Goal: Task Accomplishment & Management: Manage account settings

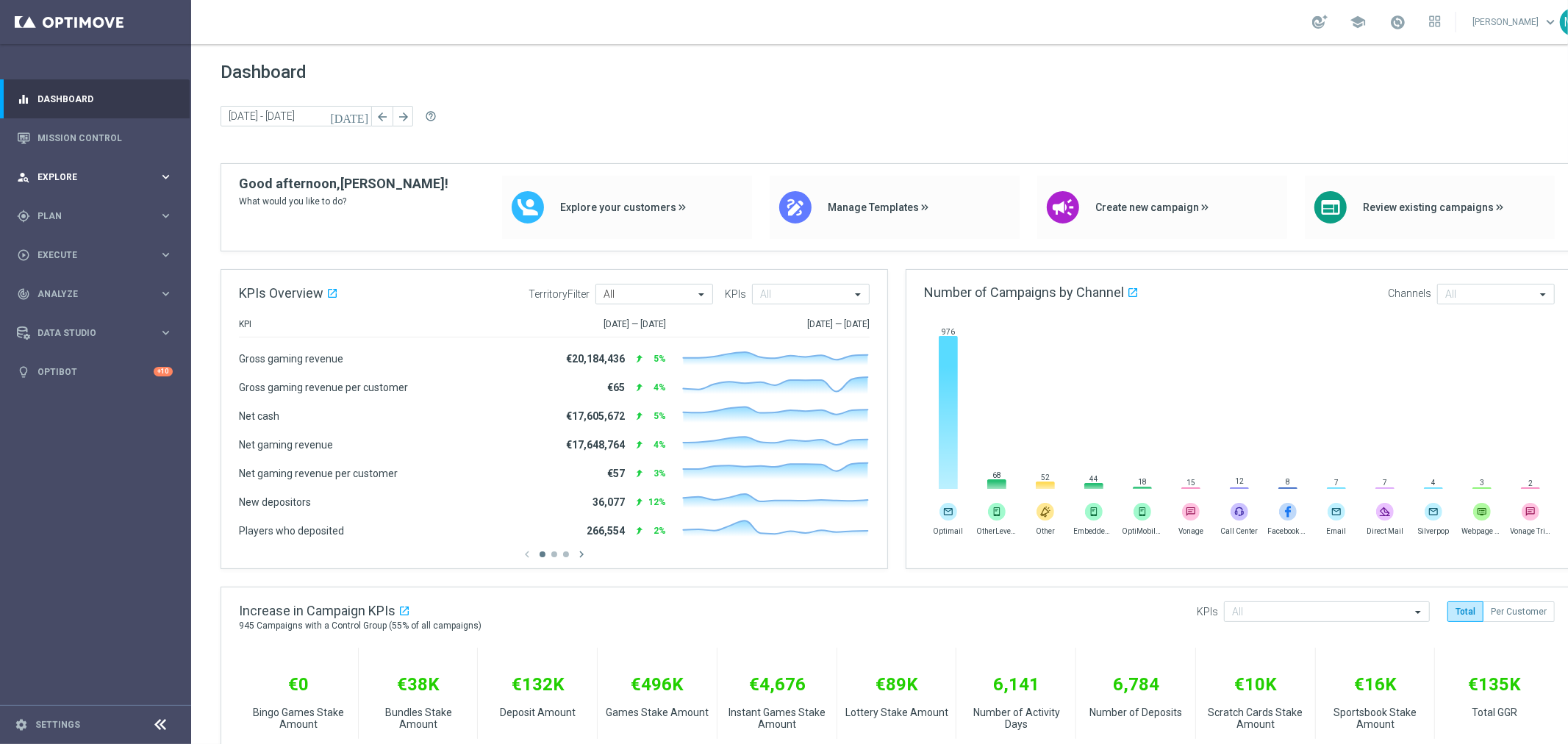
click at [68, 174] on span "Explore" at bounding box center [98, 177] width 121 height 8
click at [75, 214] on span "Plan" at bounding box center [98, 216] width 121 height 8
click at [75, 245] on link "Target Groups" at bounding box center [95, 246] width 114 height 12
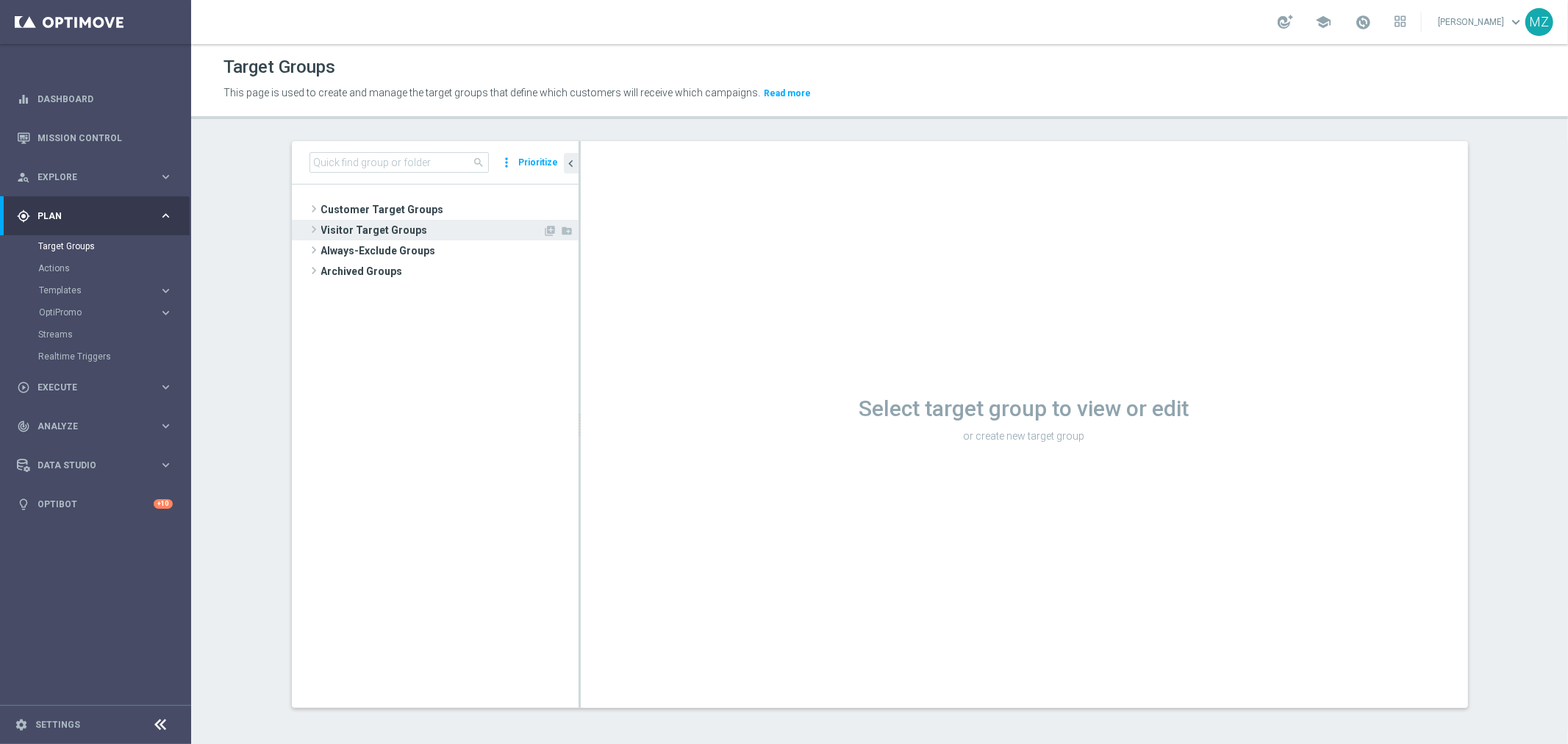
click at [307, 230] on span at bounding box center [313, 229] width 15 height 18
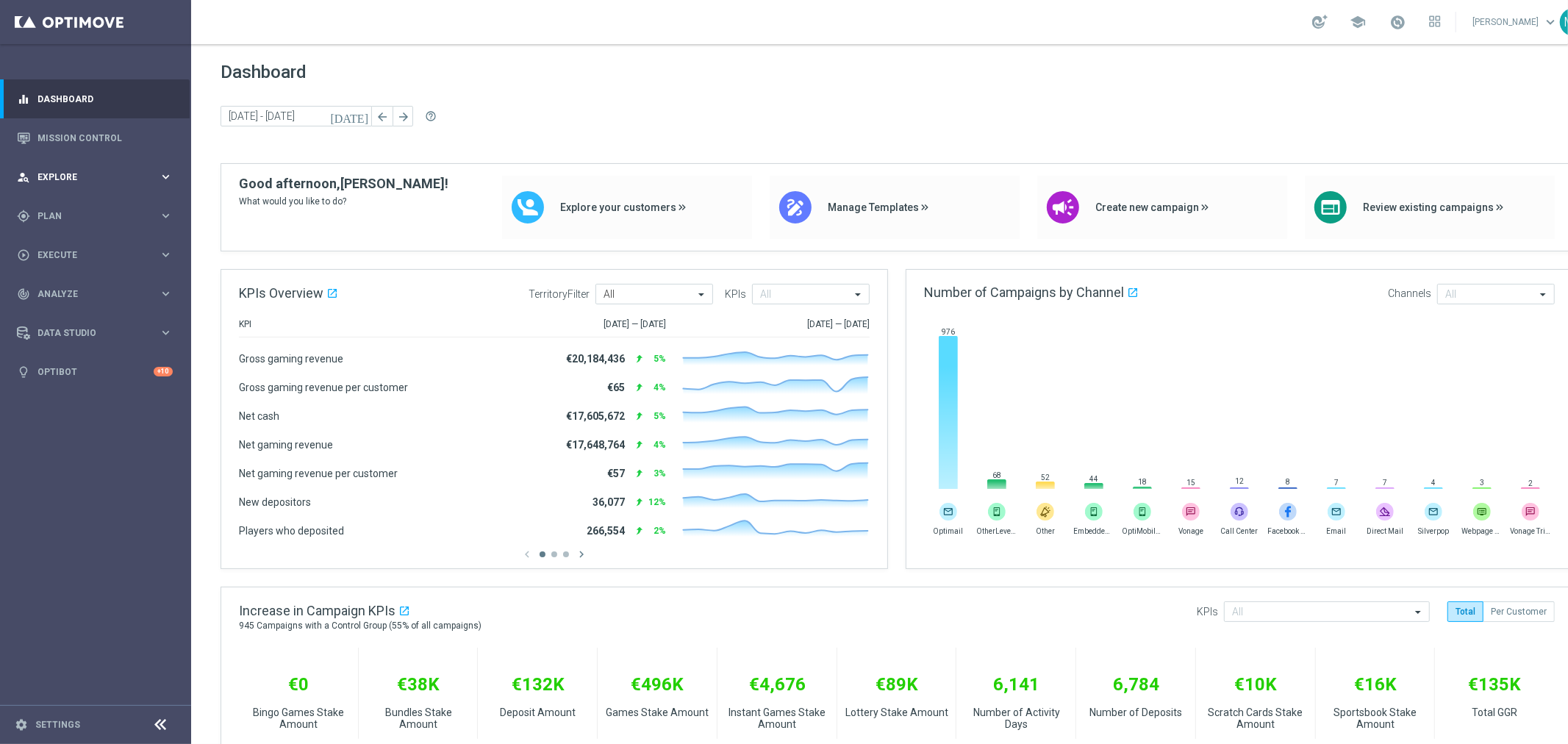
click at [101, 173] on span "Explore" at bounding box center [98, 177] width 121 height 8
click at [115, 388] on span "Plan" at bounding box center [98, 392] width 121 height 8
click at [69, 287] on span "Templates" at bounding box center [91, 289] width 105 height 8
click at [74, 241] on link "Target Groups" at bounding box center [95, 246] width 114 height 12
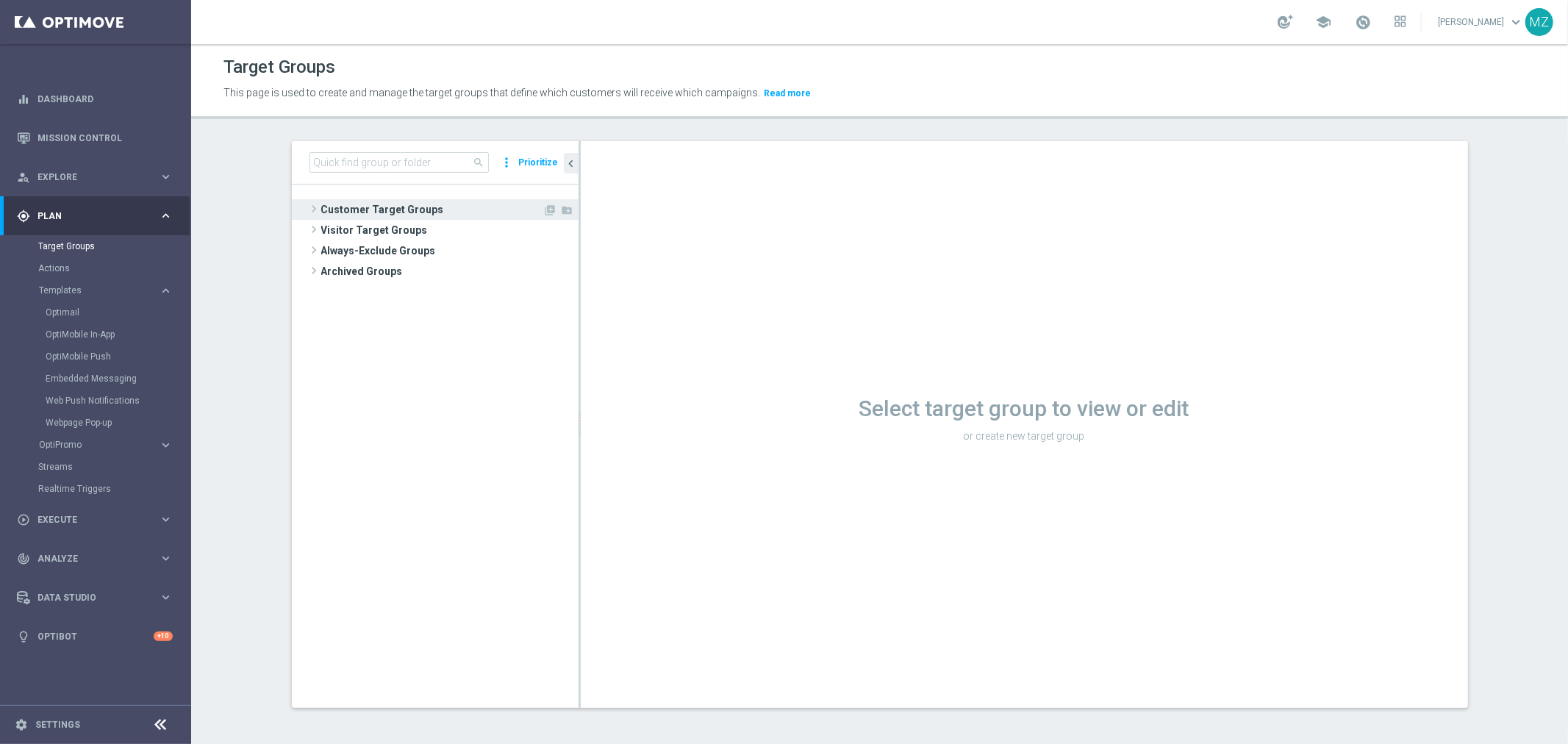
click at [310, 206] on span at bounding box center [313, 208] width 15 height 18
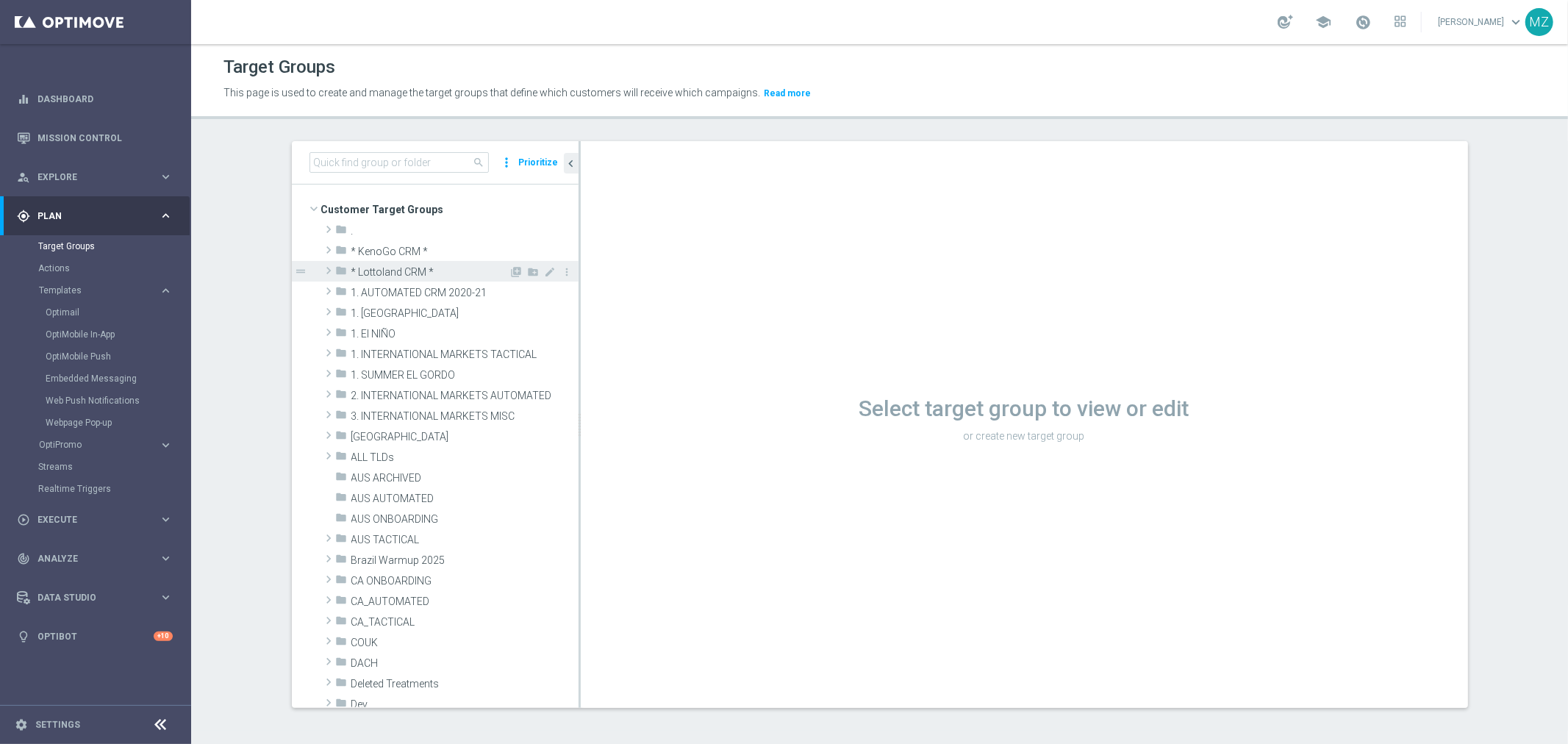
click at [321, 263] on span at bounding box center [328, 270] width 15 height 18
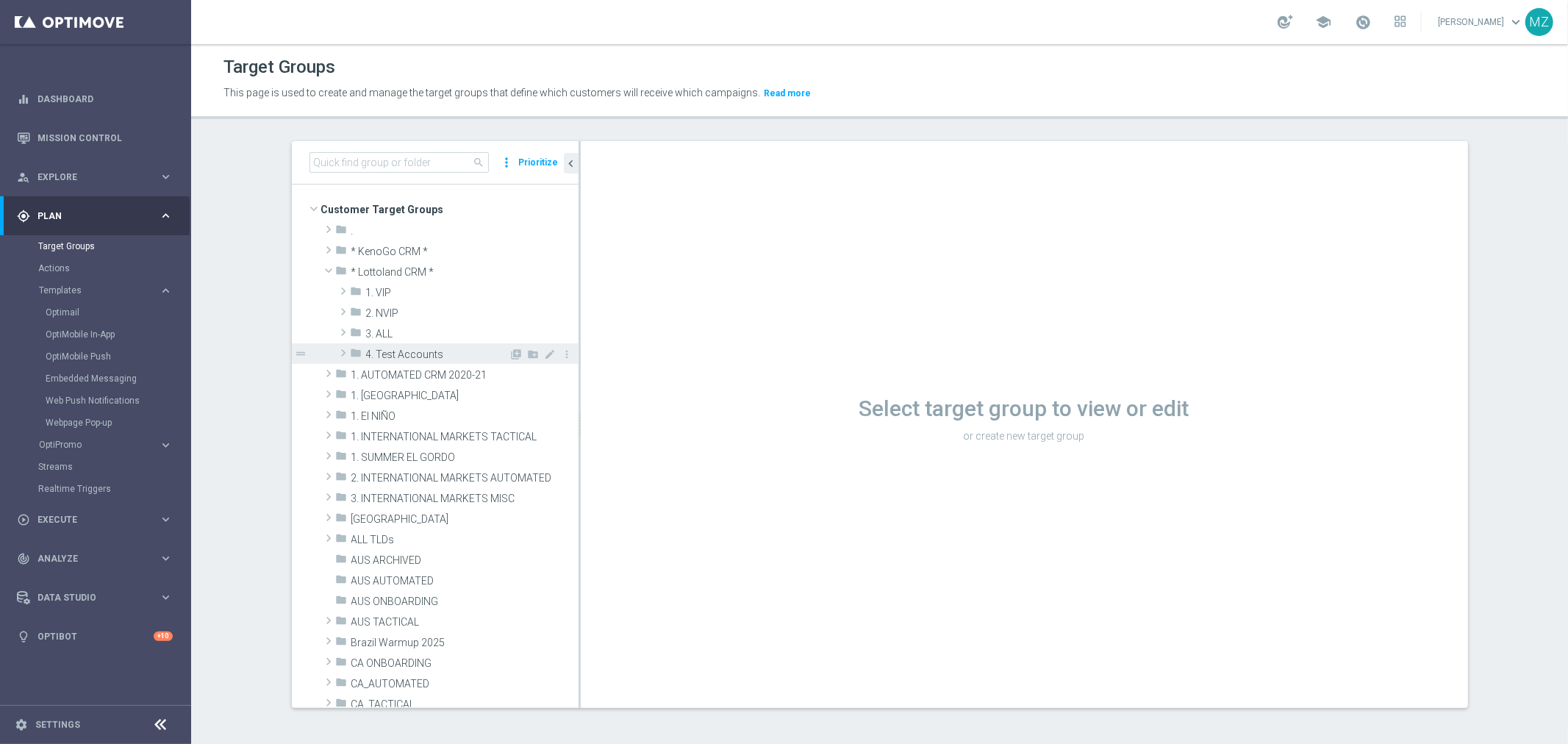
click at [340, 355] on span at bounding box center [343, 352] width 15 height 18
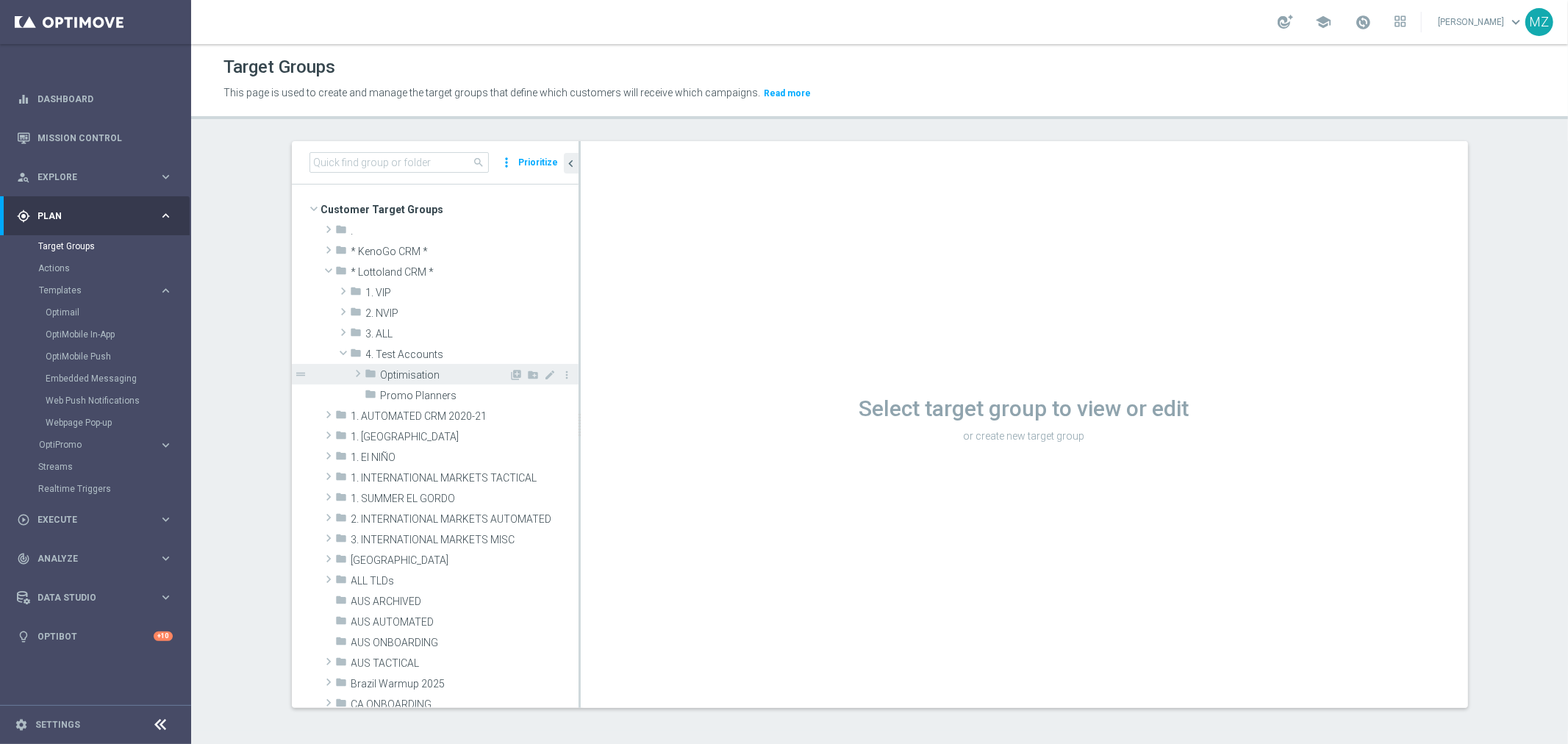
click at [351, 372] on span at bounding box center [358, 373] width 15 height 18
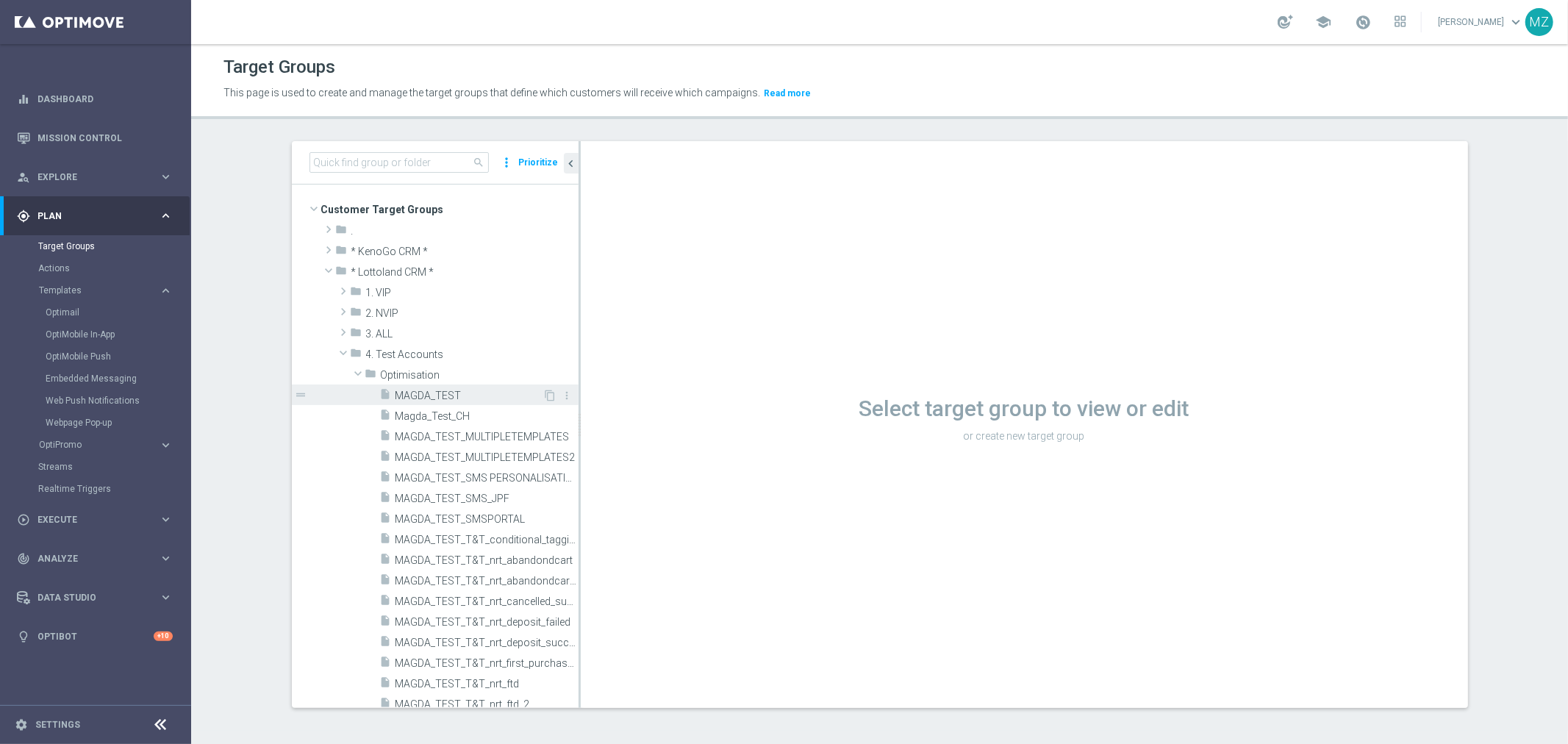
click at [398, 399] on span "MAGDA_TEST" at bounding box center [469, 395] width 148 height 12
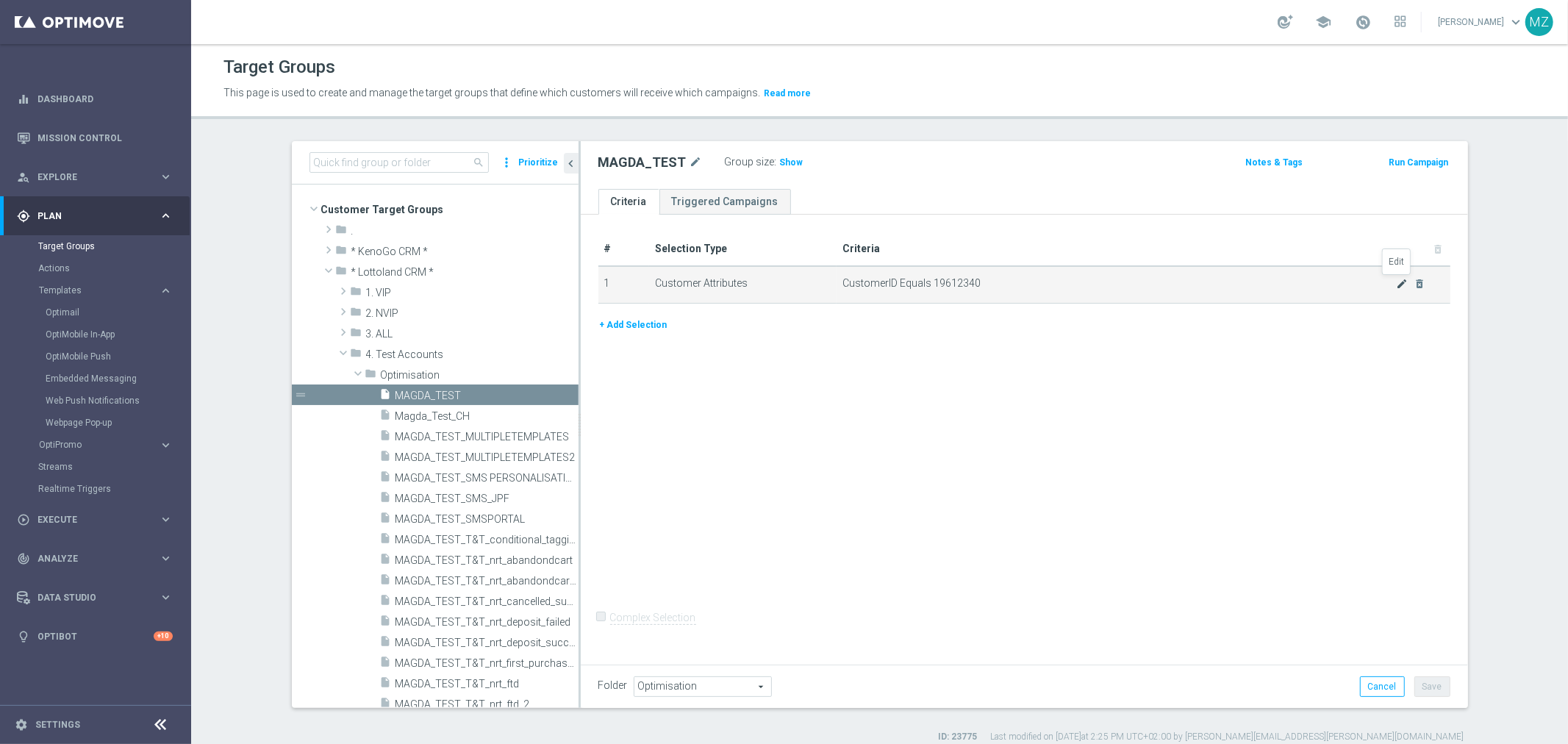
click at [1396, 280] on icon "mode_edit" at bounding box center [1401, 283] width 12 height 12
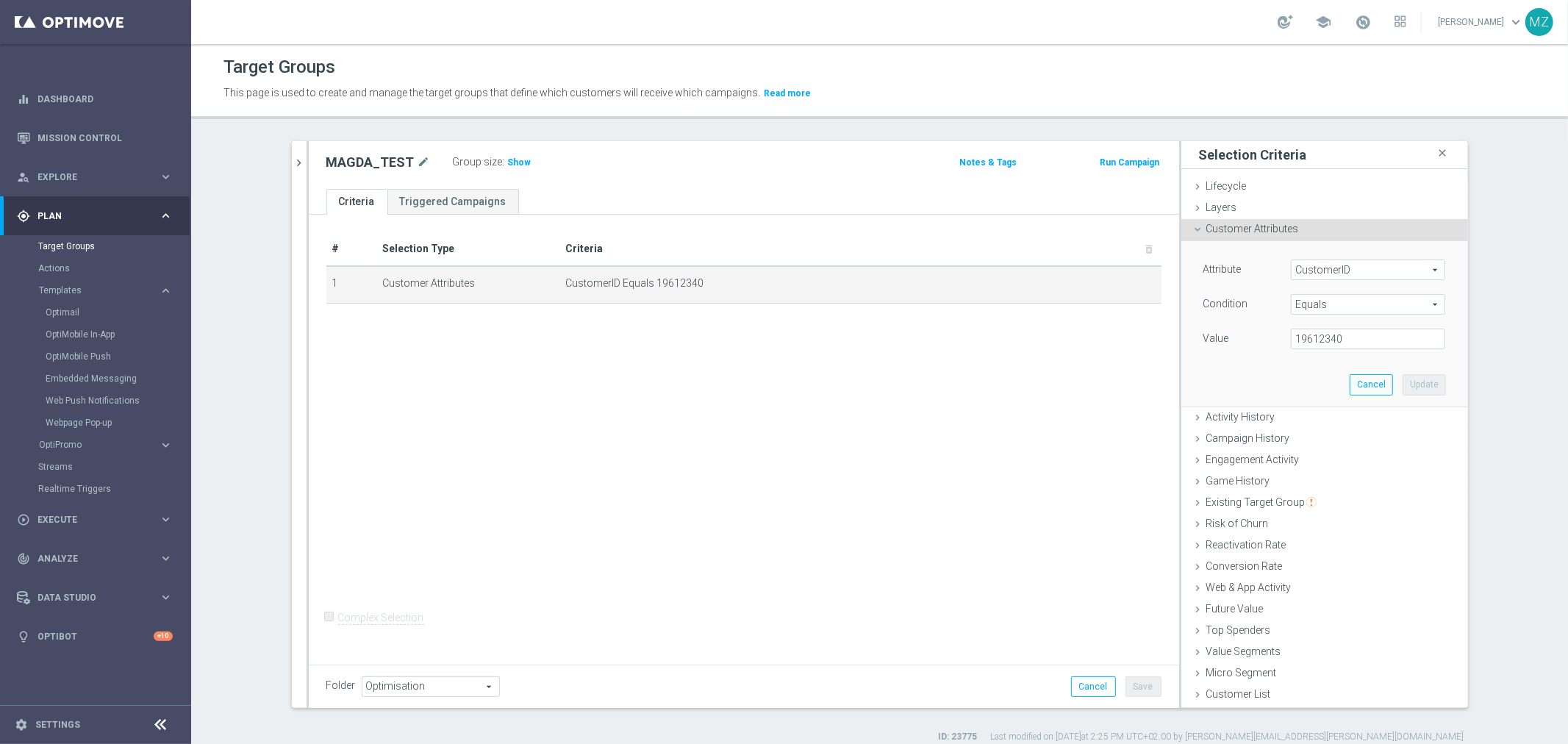
click at [1336, 325] on div "Attribute CustomerID CustomerID arrow_drop_down search Condition Equals Equals …" at bounding box center [1325, 306] width 243 height 93
click at [1345, 339] on input "19612340" at bounding box center [1368, 339] width 154 height 21
paste input "25280155"
type input "25280155"
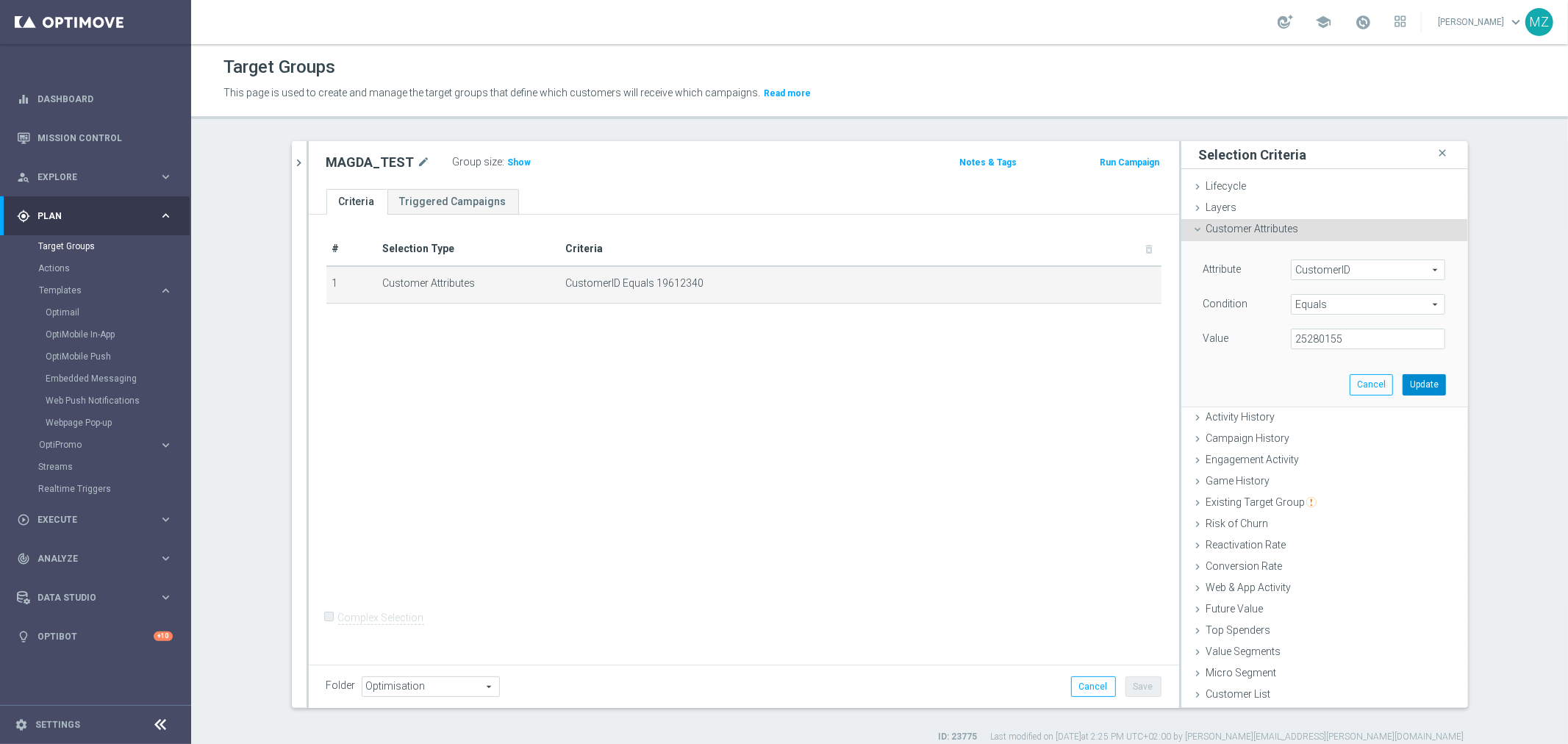
click at [1411, 376] on button "Update" at bounding box center [1424, 384] width 43 height 21
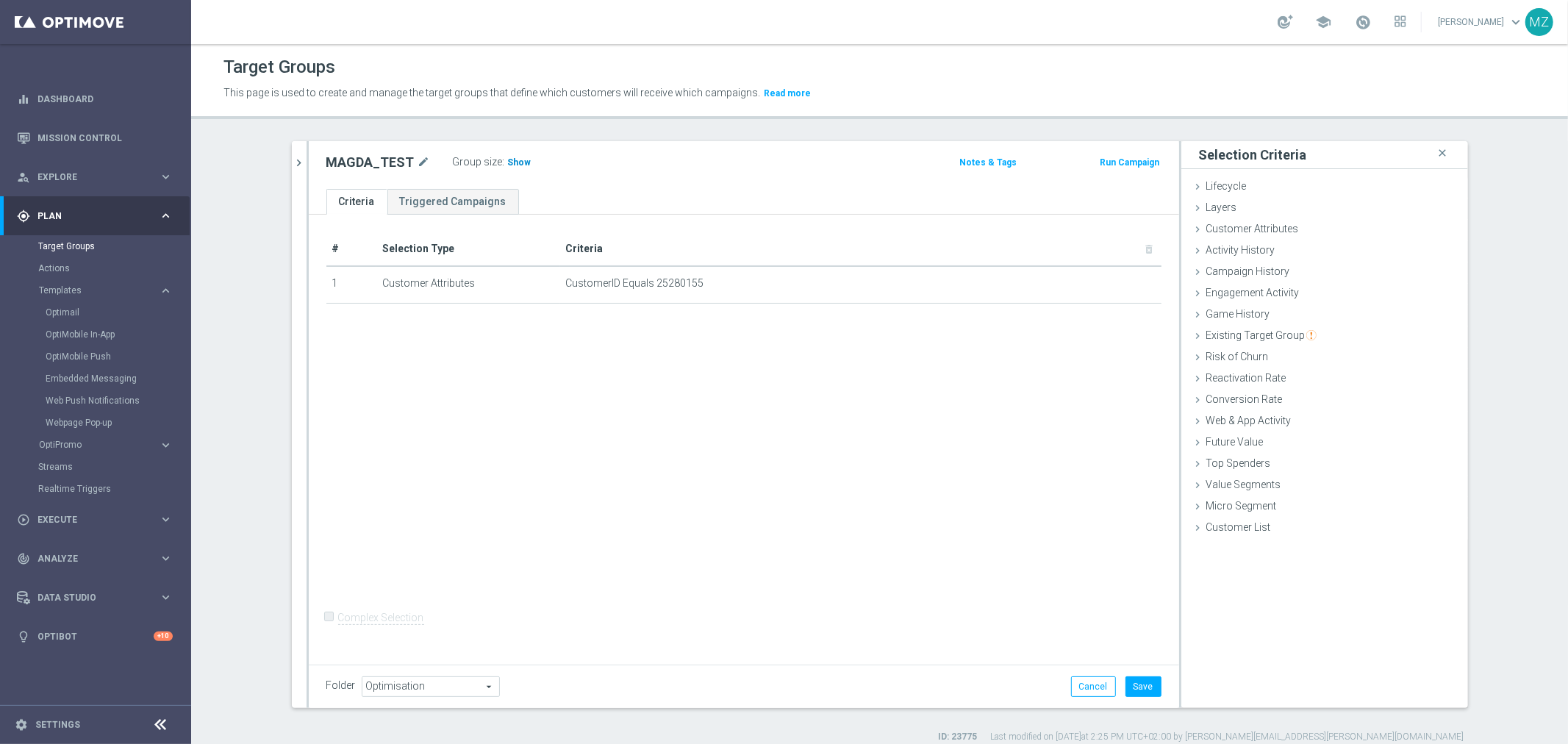
click at [508, 160] on span "Show" at bounding box center [519, 162] width 24 height 10
click at [1053, 276] on td "CustomerID Equals 25280155 mode_edit delete_forever" at bounding box center [860, 284] width 602 height 37
